Goal: Information Seeking & Learning: Learn about a topic

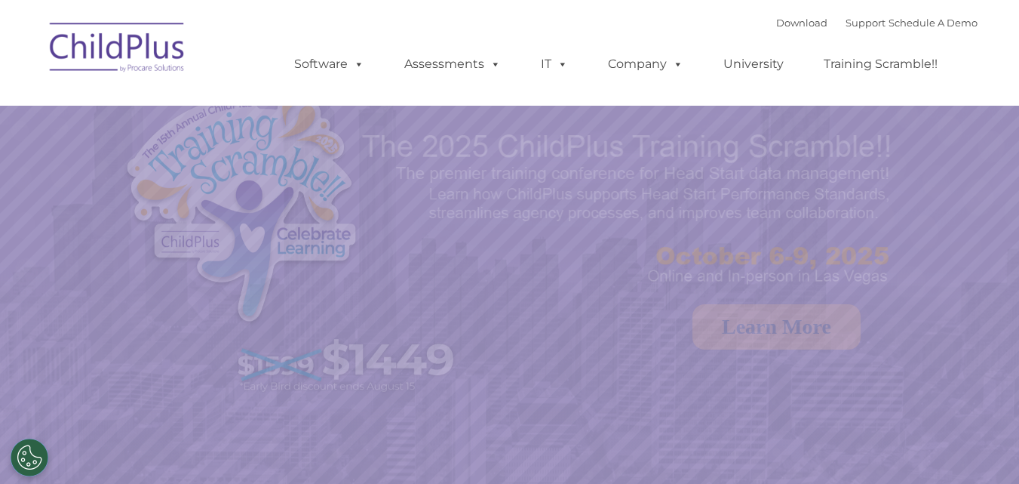
select select "MEDIUM"
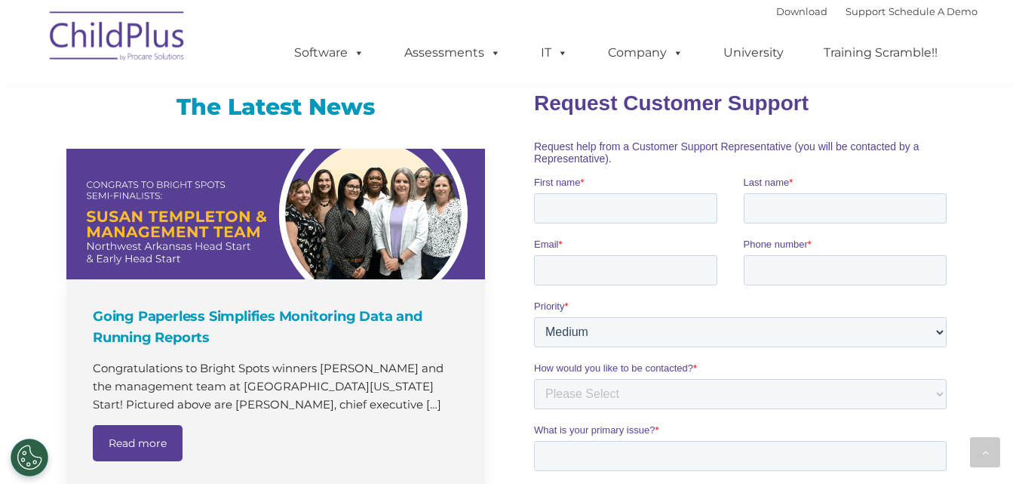
scroll to position [835, 0]
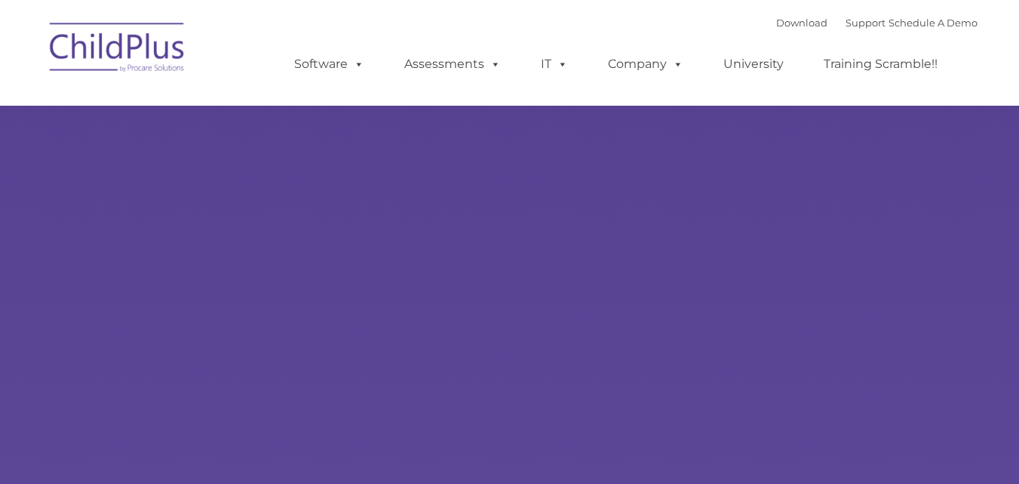
type input ""
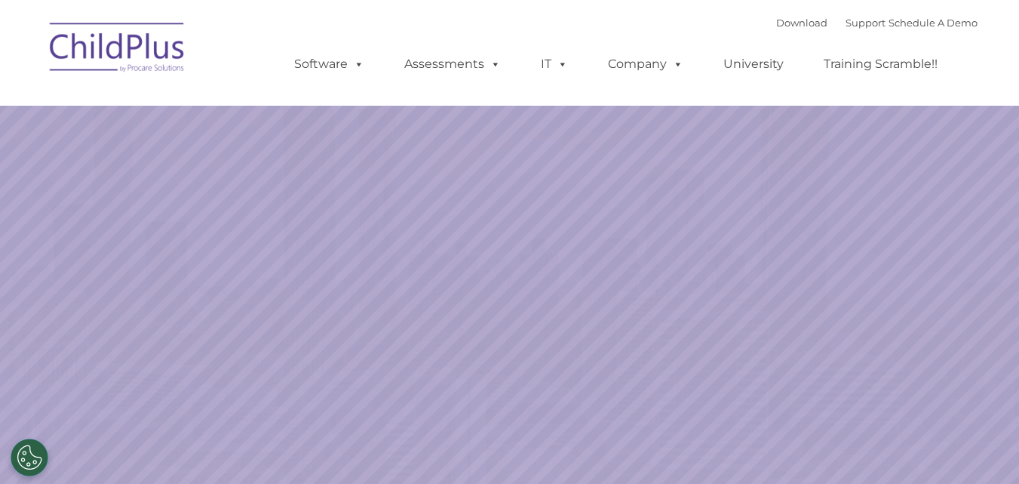
select select "MEDIUM"
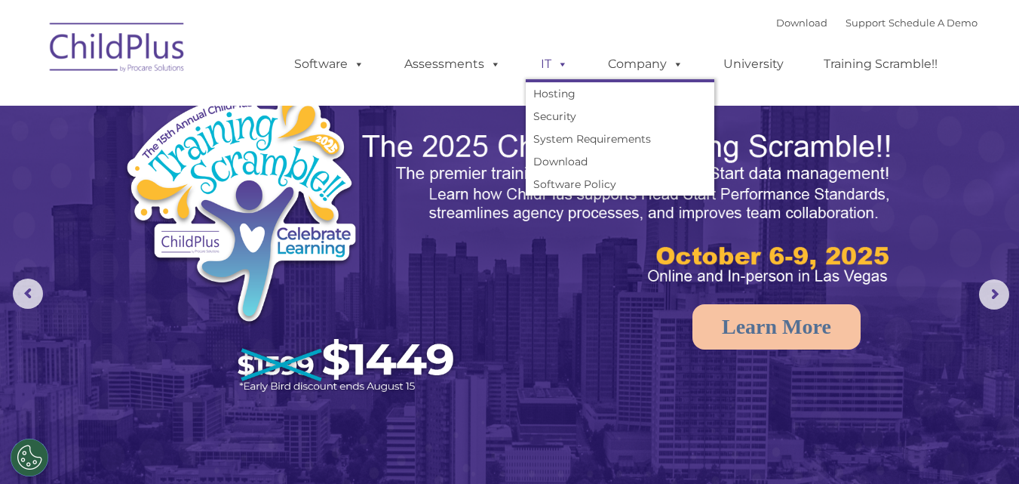
click at [556, 63] on span at bounding box center [560, 64] width 17 height 14
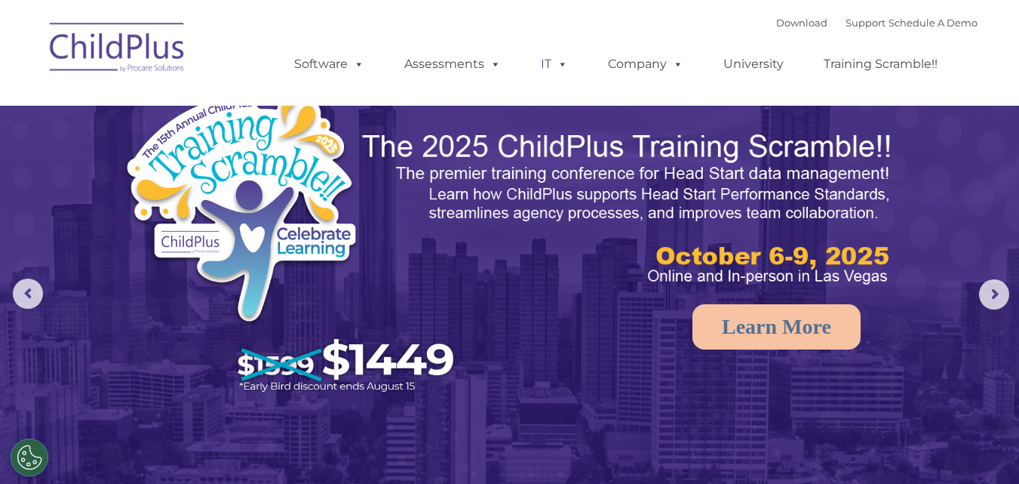
click at [556, 63] on span at bounding box center [560, 64] width 17 height 14
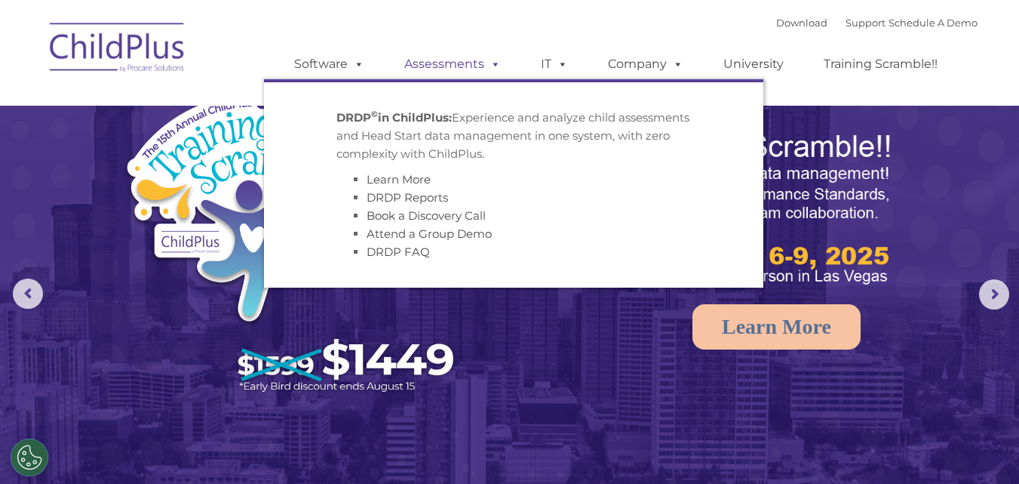
click at [469, 63] on link "Assessments" at bounding box center [452, 64] width 127 height 30
